Goal: Task Accomplishment & Management: Manage account settings

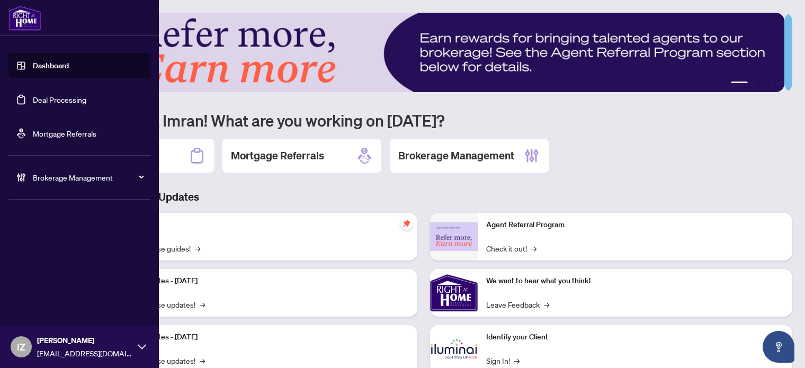
click at [33, 95] on link "Deal Processing" at bounding box center [60, 100] width 54 height 10
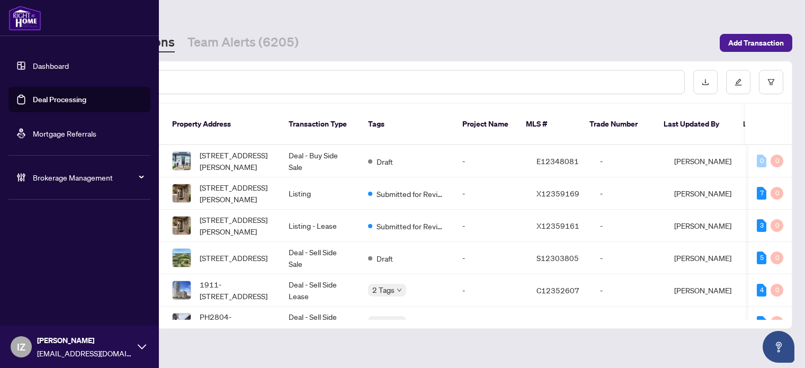
click at [29, 174] on div "Brokerage Management" at bounding box center [79, 177] width 142 height 25
click at [54, 249] on link "Manage Agents" at bounding box center [48, 254] width 52 height 10
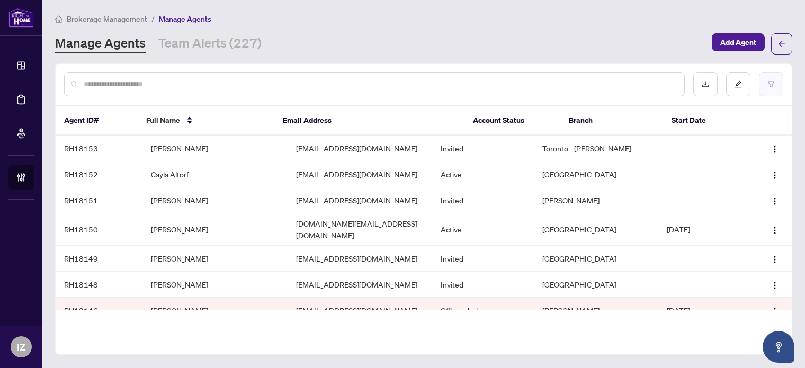
click at [769, 87] on icon "filter" at bounding box center [771, 84] width 7 height 7
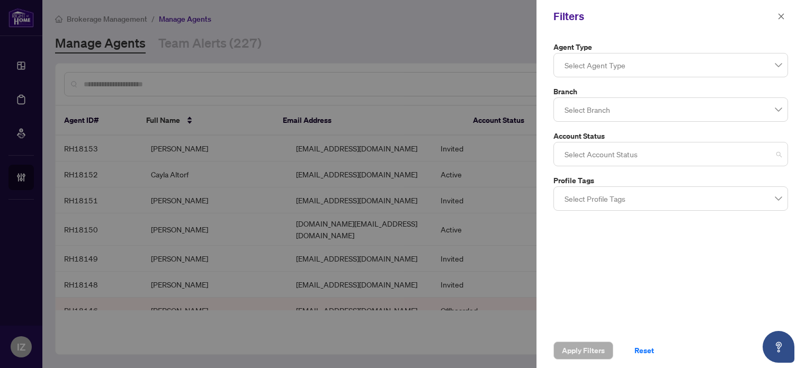
click at [588, 153] on div at bounding box center [671, 154] width 221 height 19
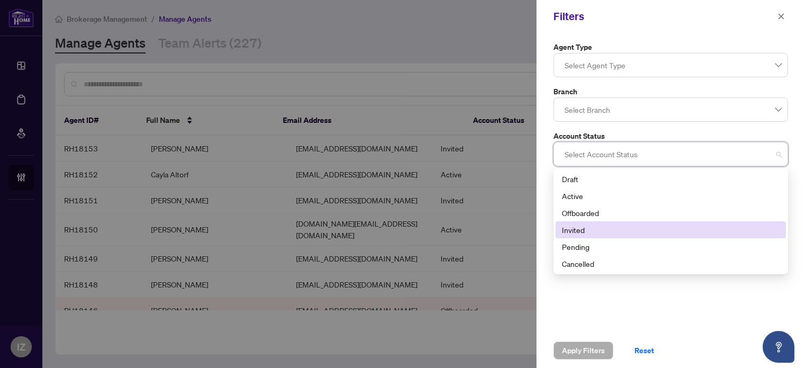
click at [581, 224] on div "Invited" at bounding box center [671, 230] width 218 height 12
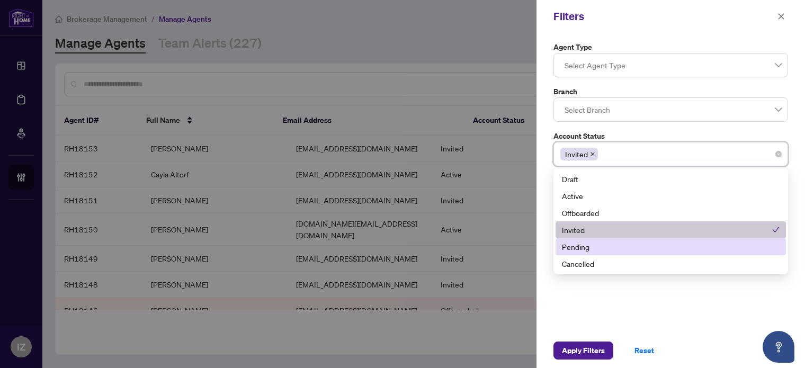
click at [574, 242] on div "Pending" at bounding box center [671, 247] width 218 height 12
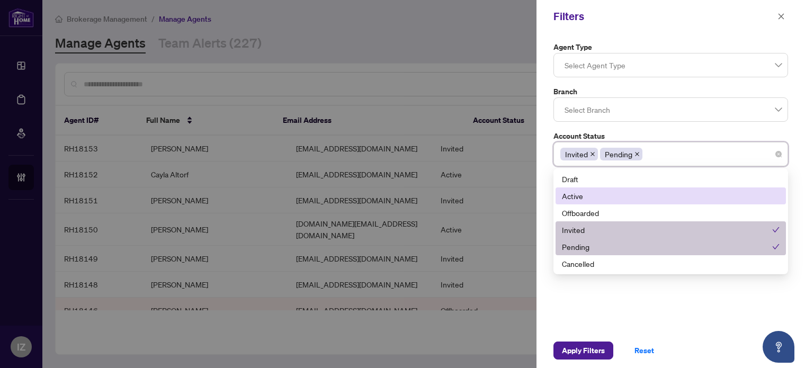
click at [578, 190] on div "Active" at bounding box center [671, 196] width 218 height 12
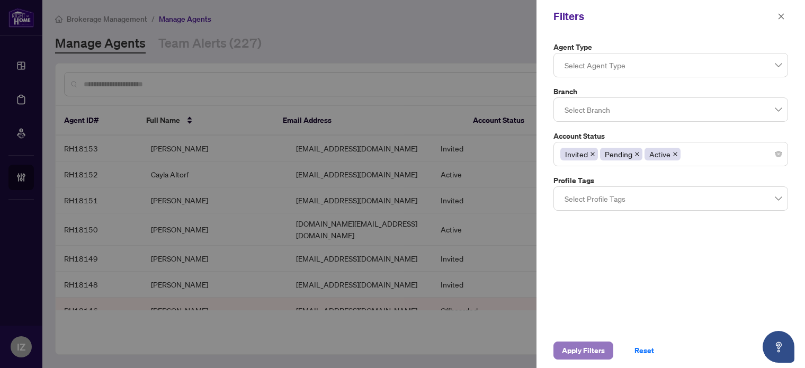
click at [600, 347] on span "Apply Filters" at bounding box center [583, 350] width 43 height 17
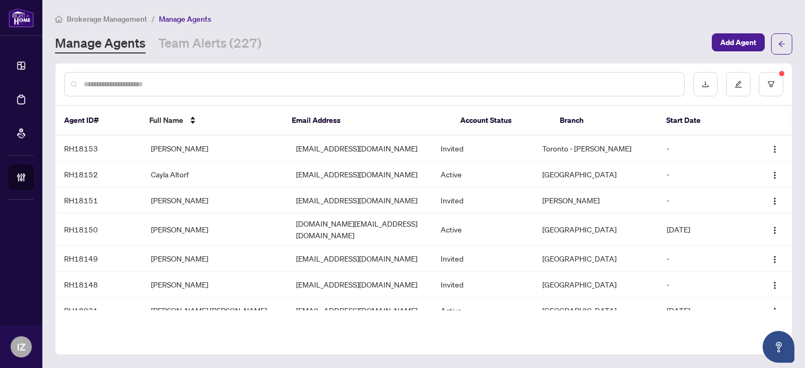
click at [176, 89] on input "text" at bounding box center [380, 84] width 592 height 12
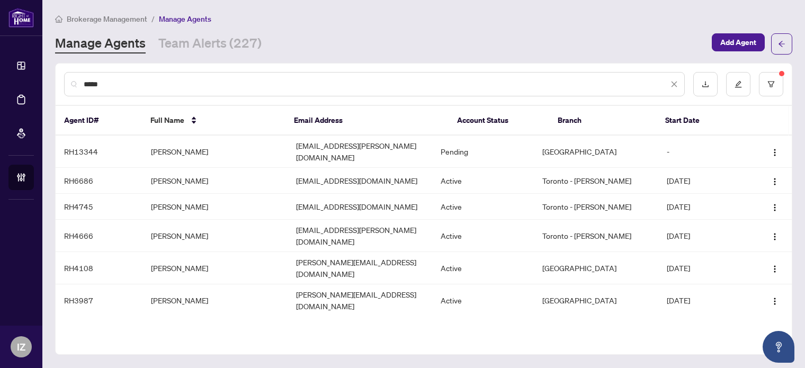
click at [271, 84] on input "*****" at bounding box center [376, 84] width 585 height 12
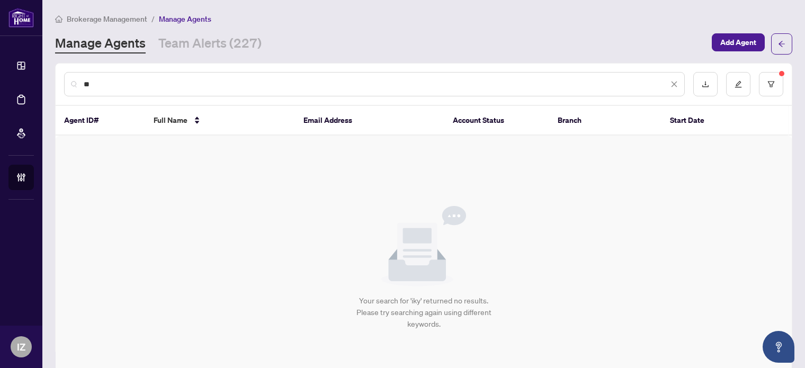
type input "*"
